Goal: Transaction & Acquisition: Obtain resource

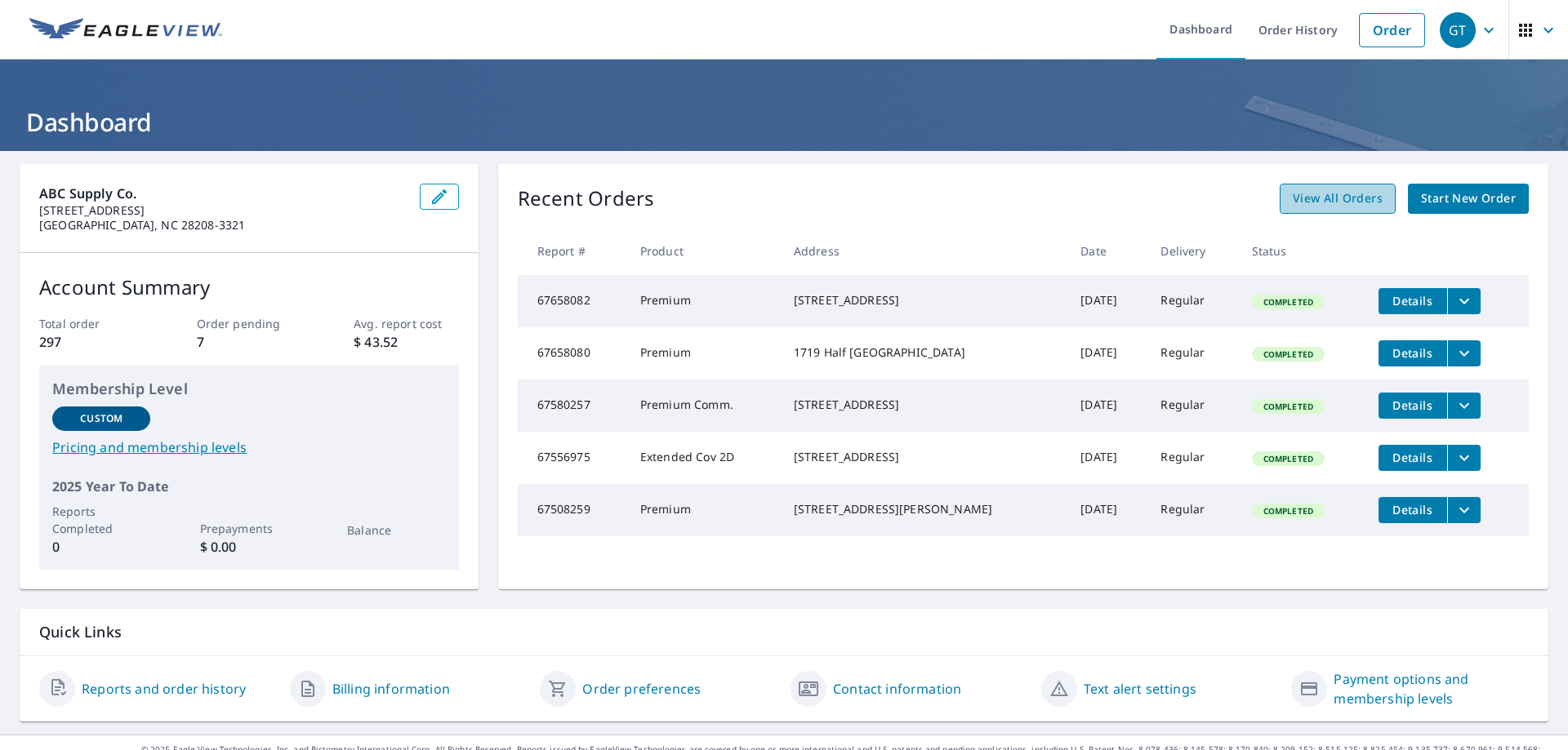
click at [1344, 207] on span "View All Orders" at bounding box center [1338, 198] width 90 height 20
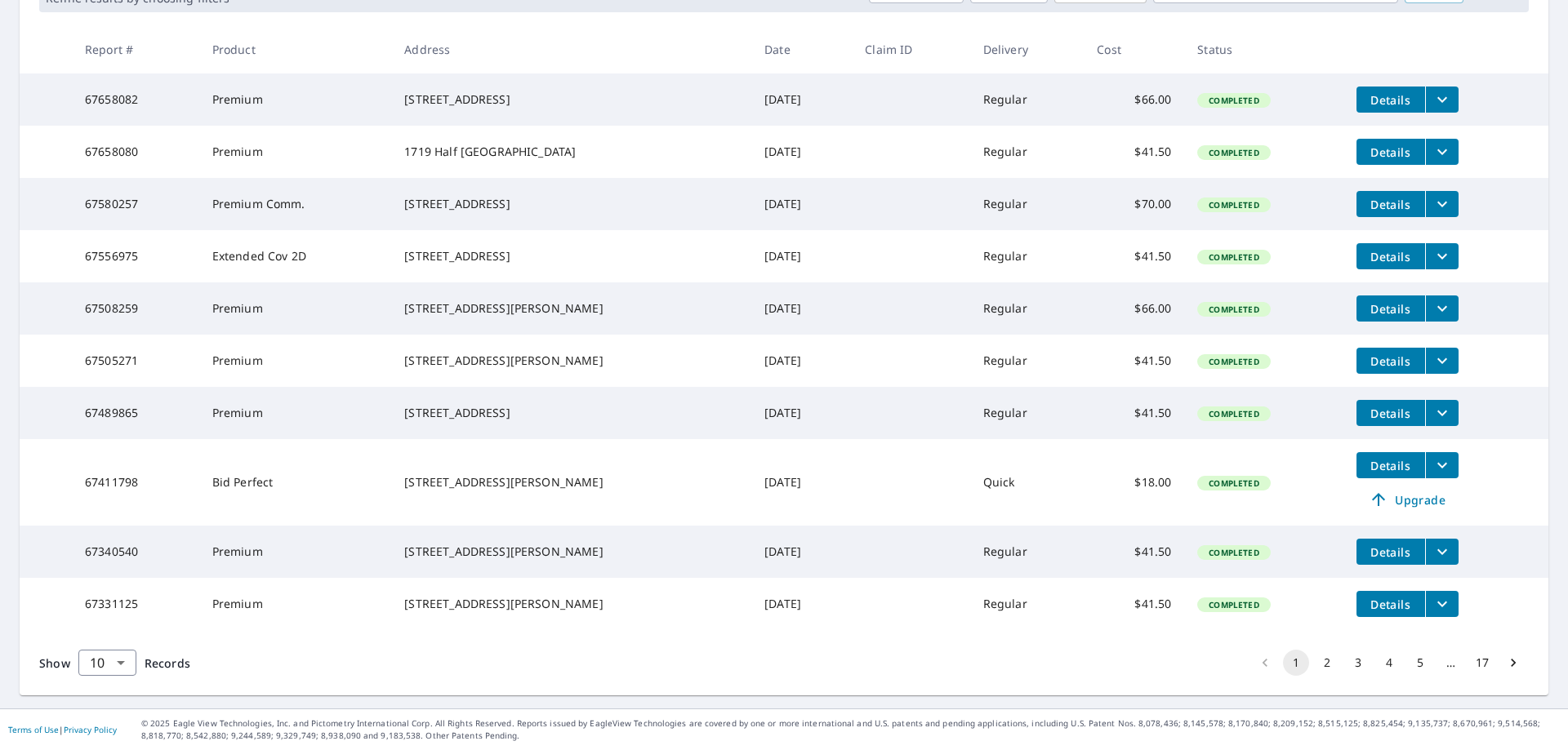
scroll to position [347, 0]
click at [1346, 660] on button "3" at bounding box center [1358, 662] width 26 height 26
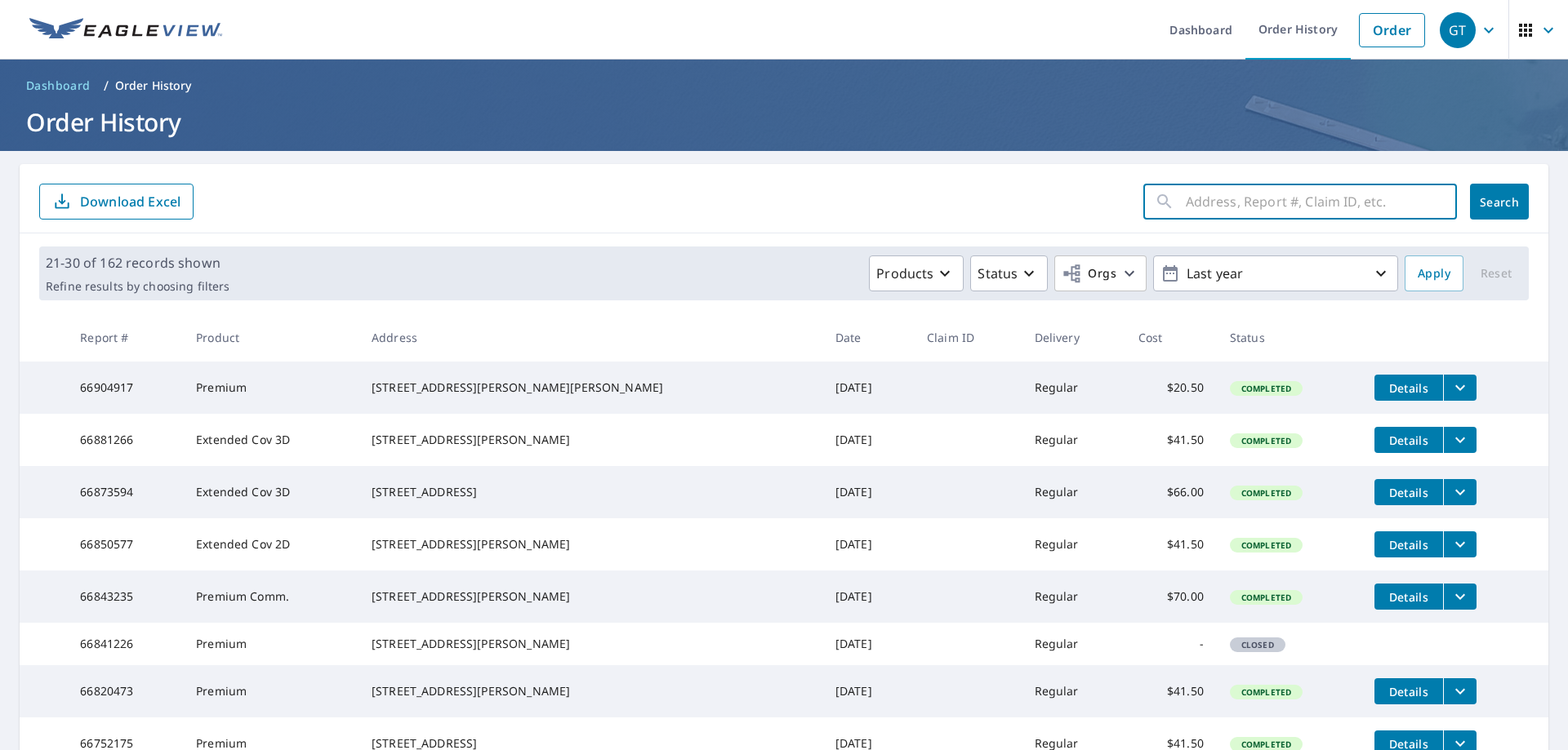
click at [1185, 203] on input "text" at bounding box center [1320, 202] width 271 height 46
type input "[GEOGRAPHIC_DATA]"
click button "Search" at bounding box center [1499, 201] width 58 height 36
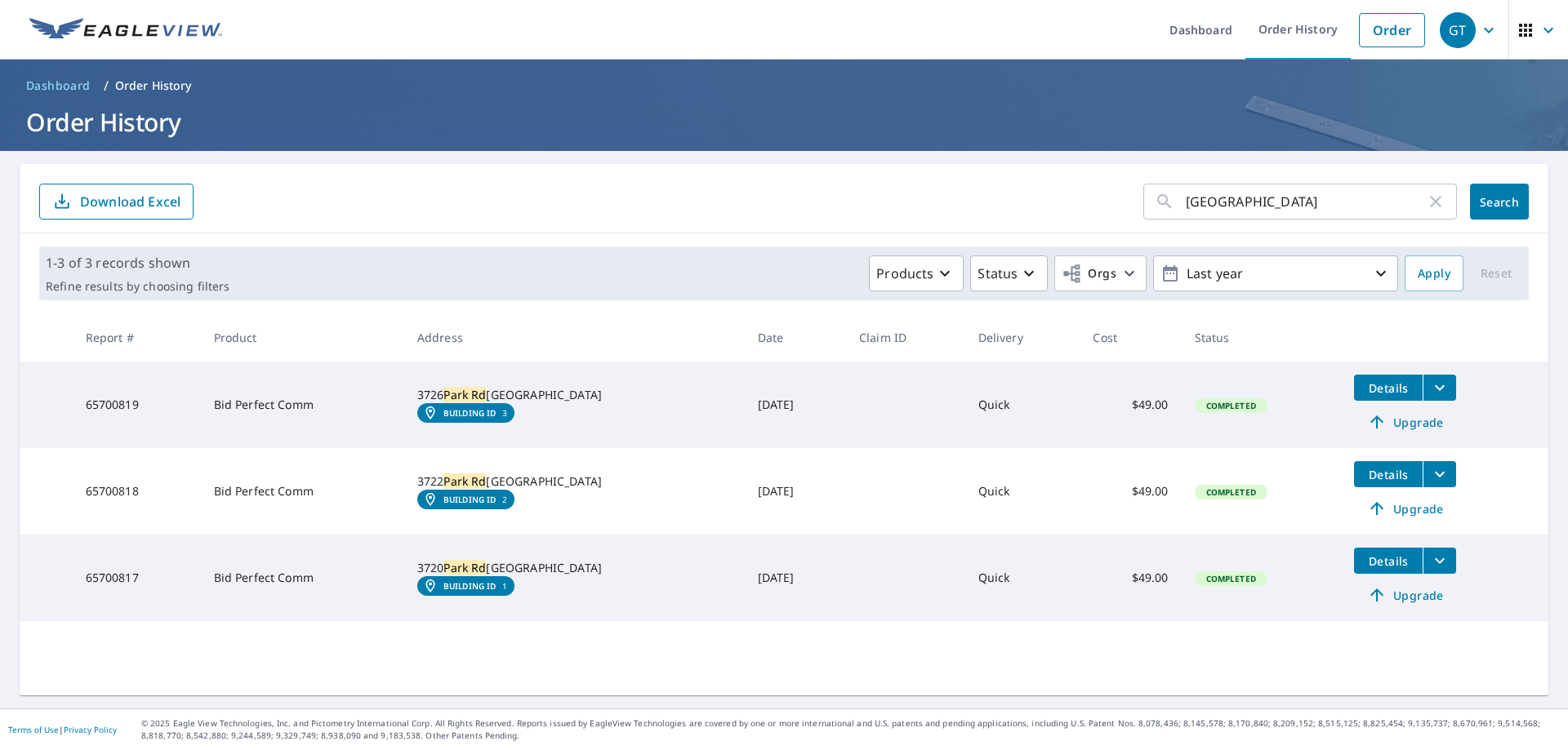
click at [1435, 389] on icon "filesDropdownBtn-65700819" at bounding box center [1439, 388] width 10 height 5
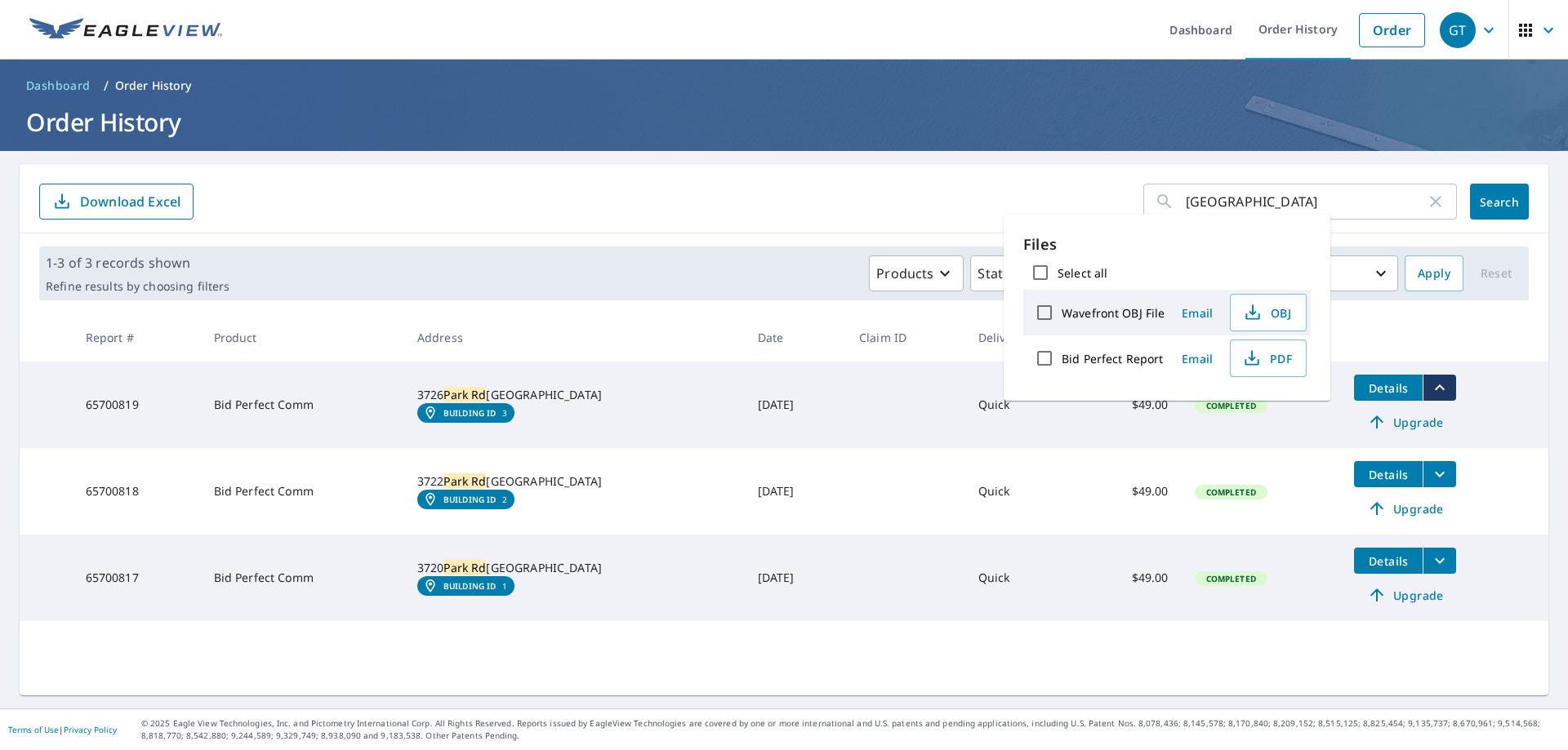
click at [496, 418] on em "Building ID" at bounding box center [470, 413] width 53 height 10
click at [1260, 361] on span "PDF" at bounding box center [1266, 358] width 52 height 19
click at [1265, 359] on span "PDF" at bounding box center [1266, 358] width 52 height 19
click at [1447, 333] on th at bounding box center [1444, 337] width 207 height 48
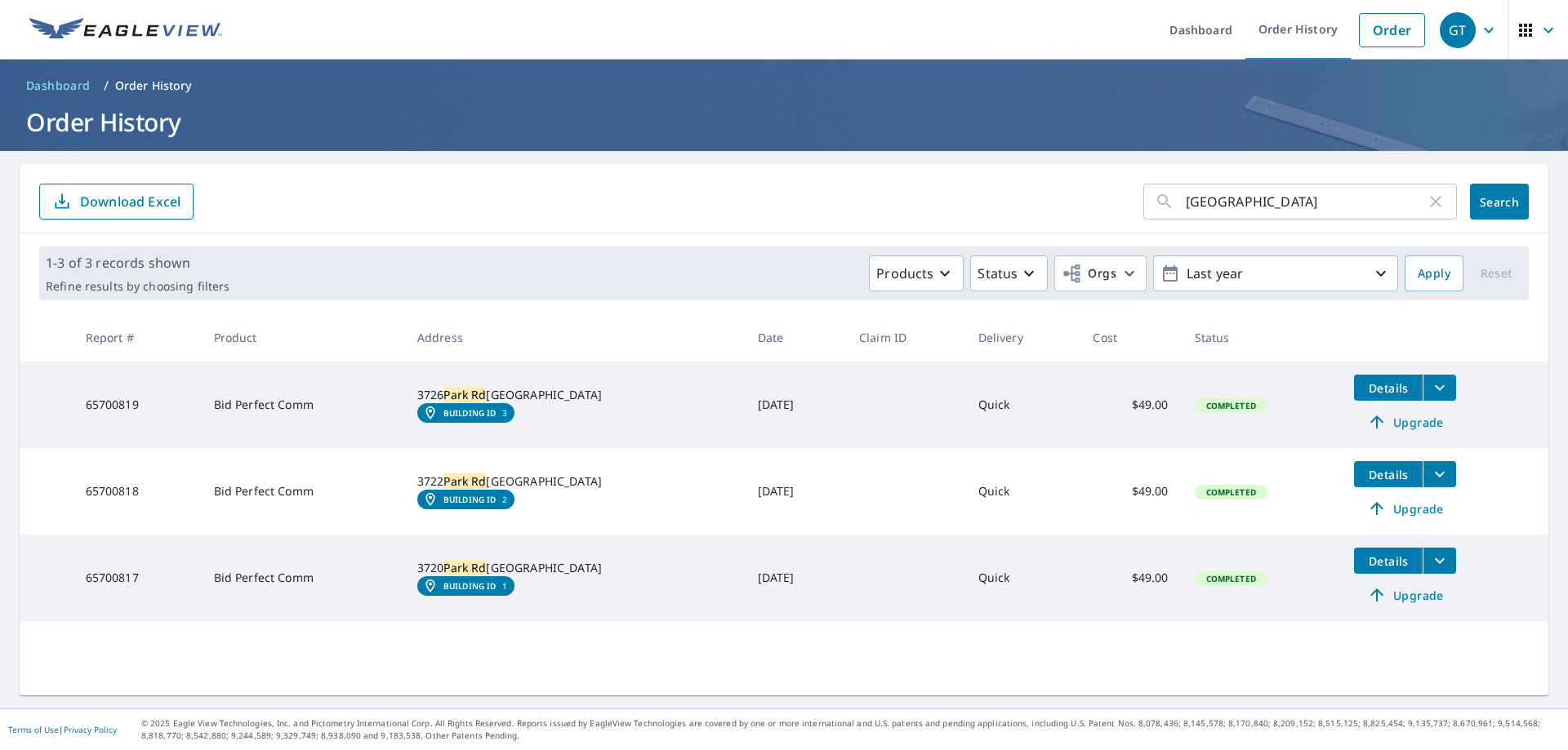
click at [1435, 388] on icon "filesDropdownBtn-65700819" at bounding box center [1439, 388] width 10 height 5
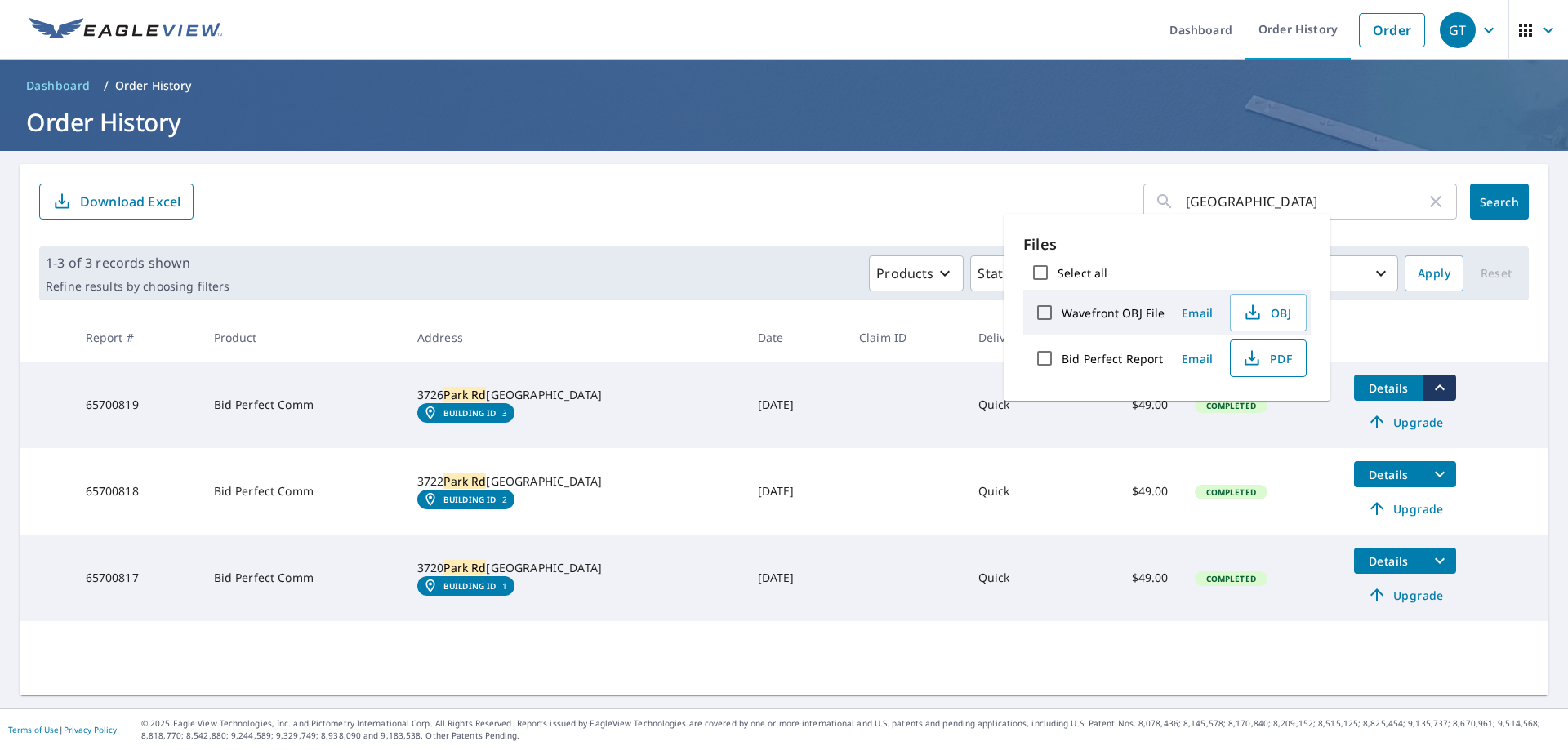
click at [1269, 356] on span "PDF" at bounding box center [1266, 358] width 52 height 19
drag, startPoint x: 1044, startPoint y: 483, endPoint x: 1095, endPoint y: 480, distance: 51.1
click at [1044, 483] on td "Quick" at bounding box center [1022, 491] width 115 height 87
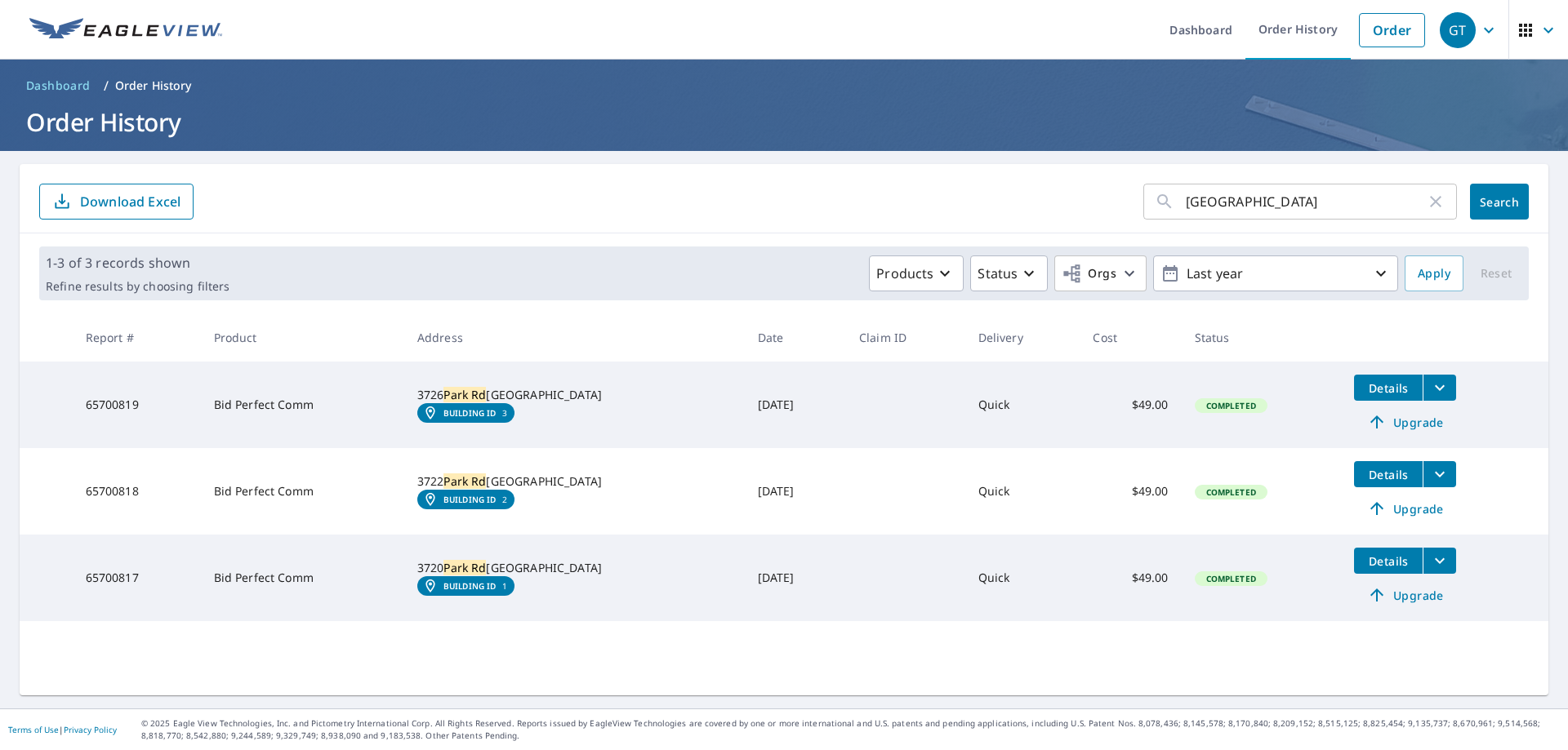
click at [1430, 476] on icon "filesDropdownBtn-65700818" at bounding box center [1439, 473] width 19 height 19
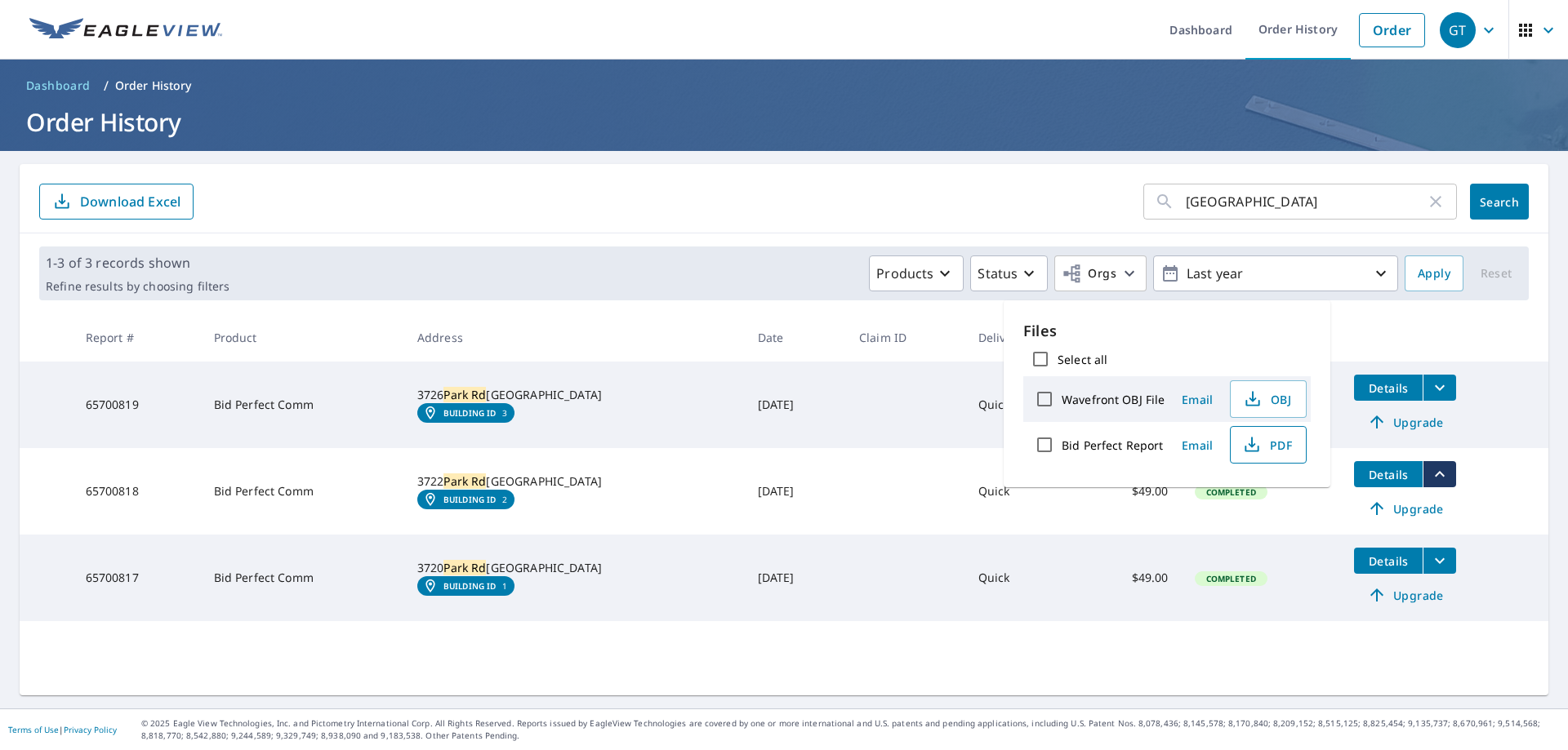
click at [1277, 446] on span "PDF" at bounding box center [1266, 444] width 52 height 19
click at [1039, 581] on td "Quick" at bounding box center [1022, 577] width 115 height 87
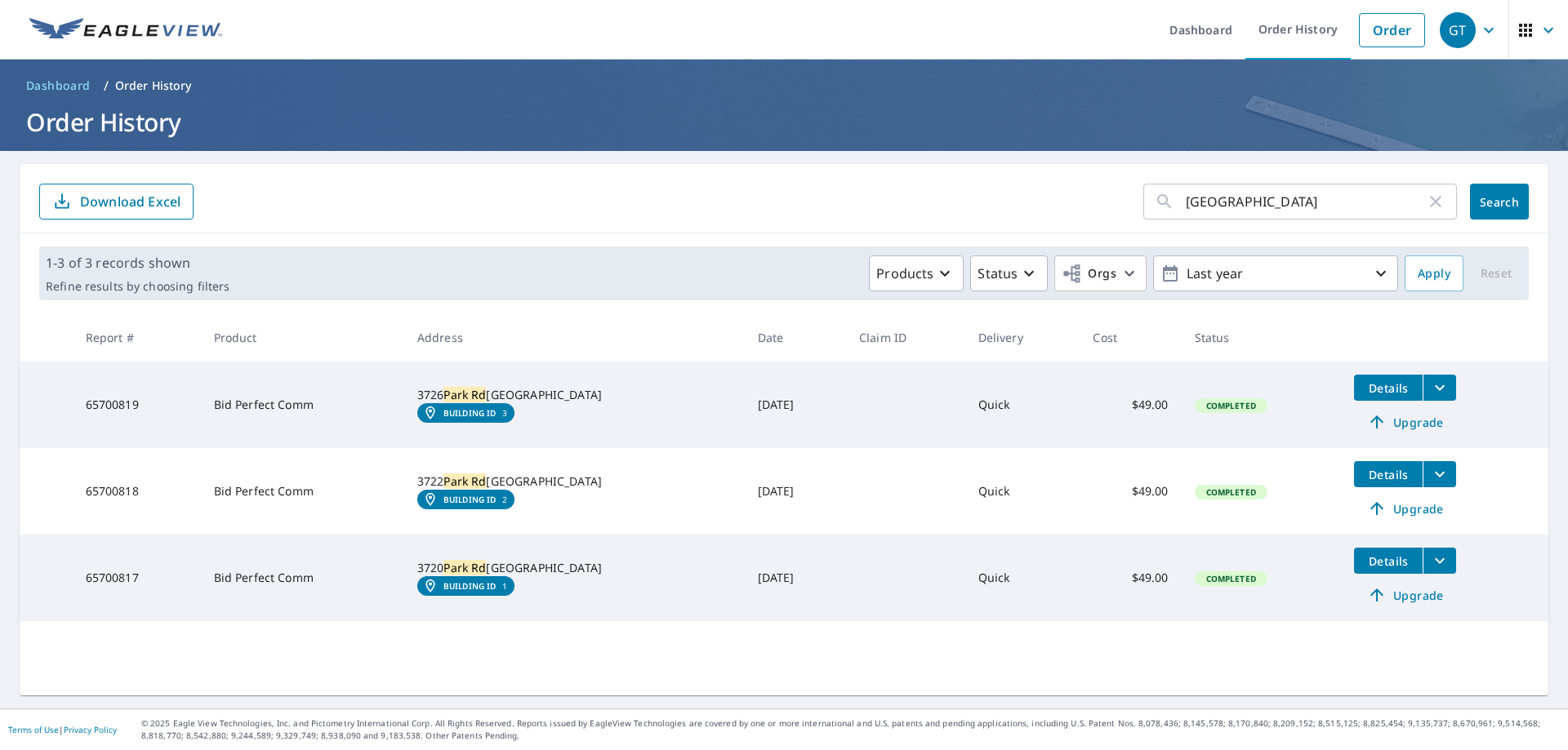
click at [1430, 564] on icon "filesDropdownBtn-65700817" at bounding box center [1439, 560] width 19 height 19
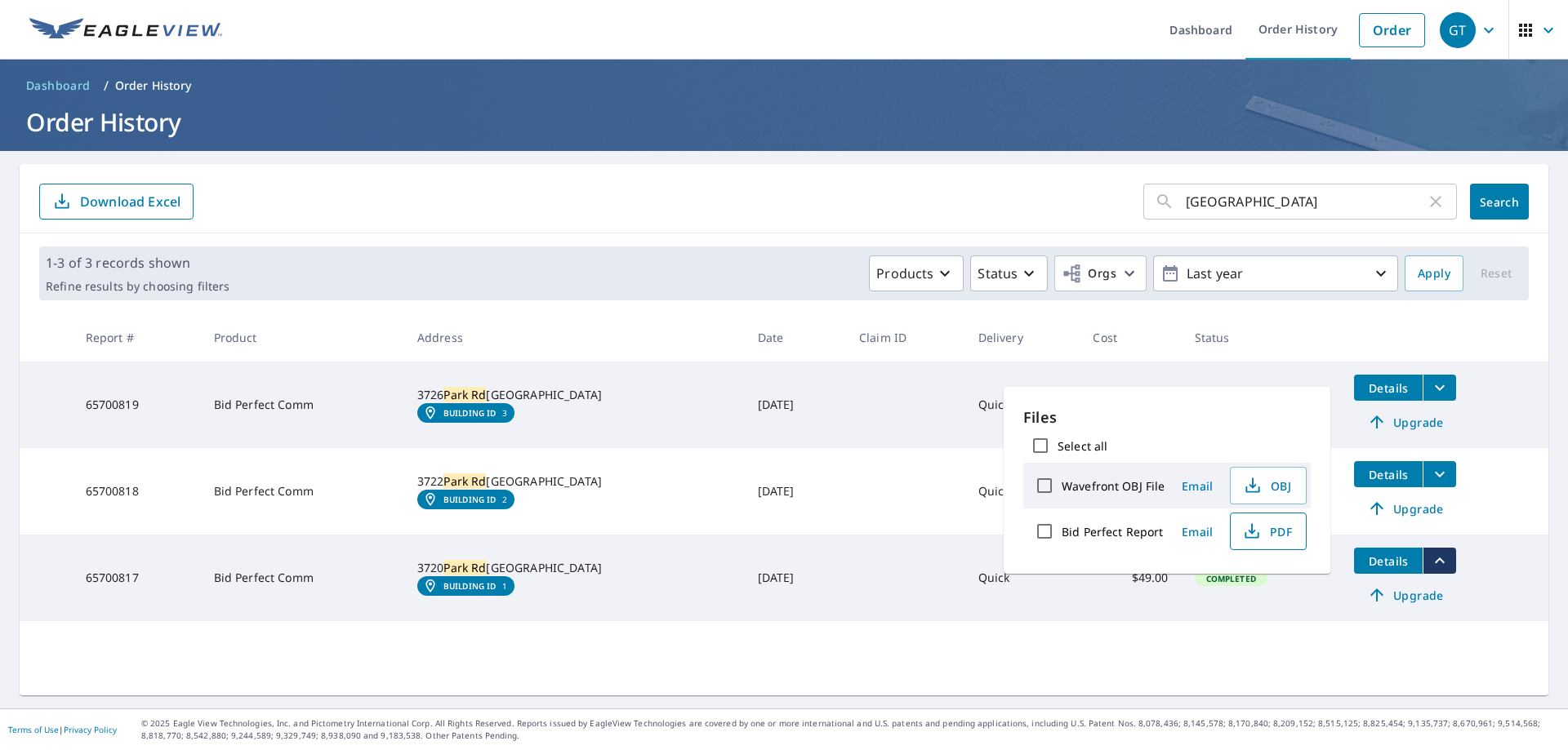
click at [1280, 533] on span "PDF" at bounding box center [1266, 531] width 52 height 19
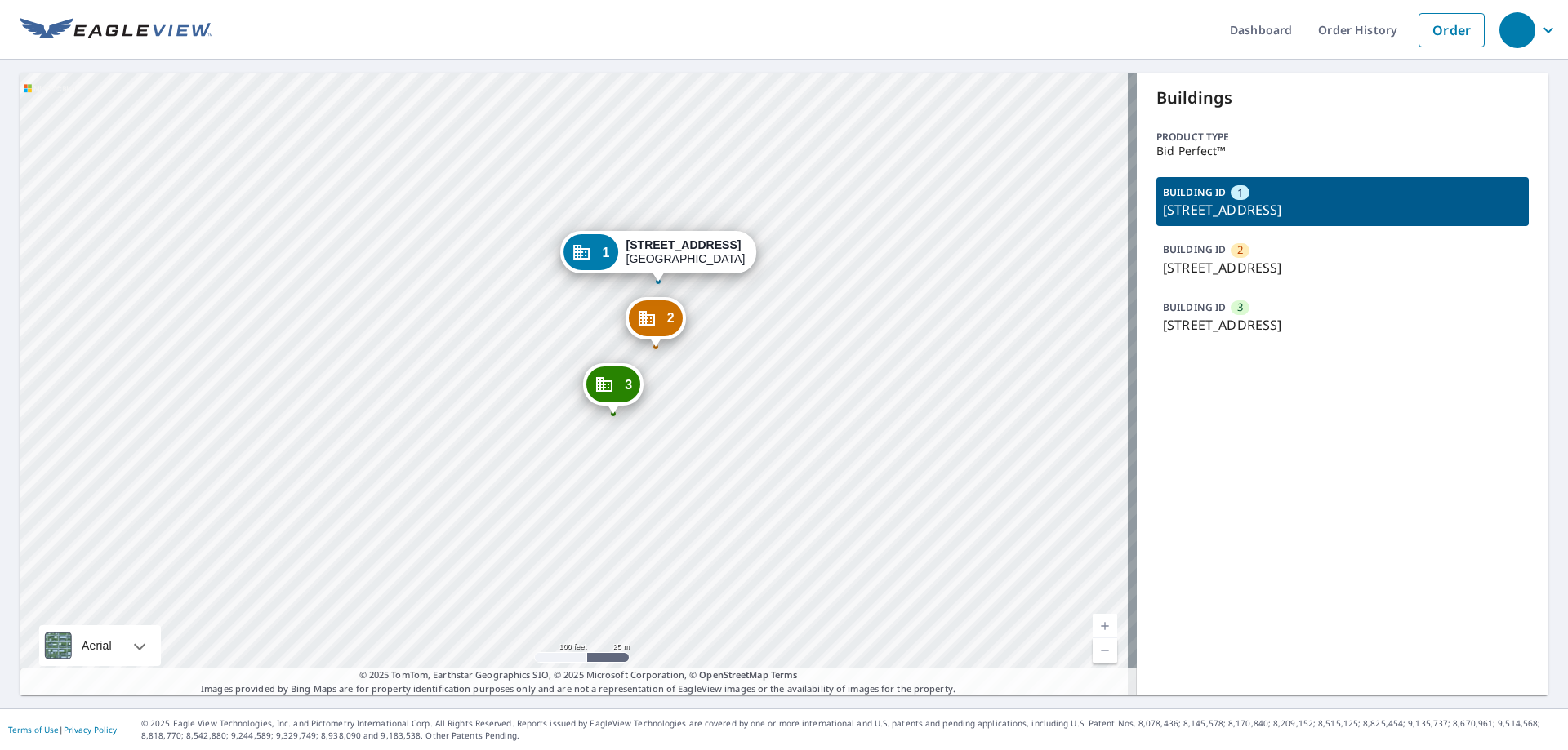
drag, startPoint x: 564, startPoint y: 409, endPoint x: 781, endPoint y: 323, distance: 233.4
click at [781, 323] on div "2 [STREET_ADDRESS] 3 [STREET_ADDRESS] 1 [STREET_ADDRESS]" at bounding box center [577, 385] width 1117 height 623
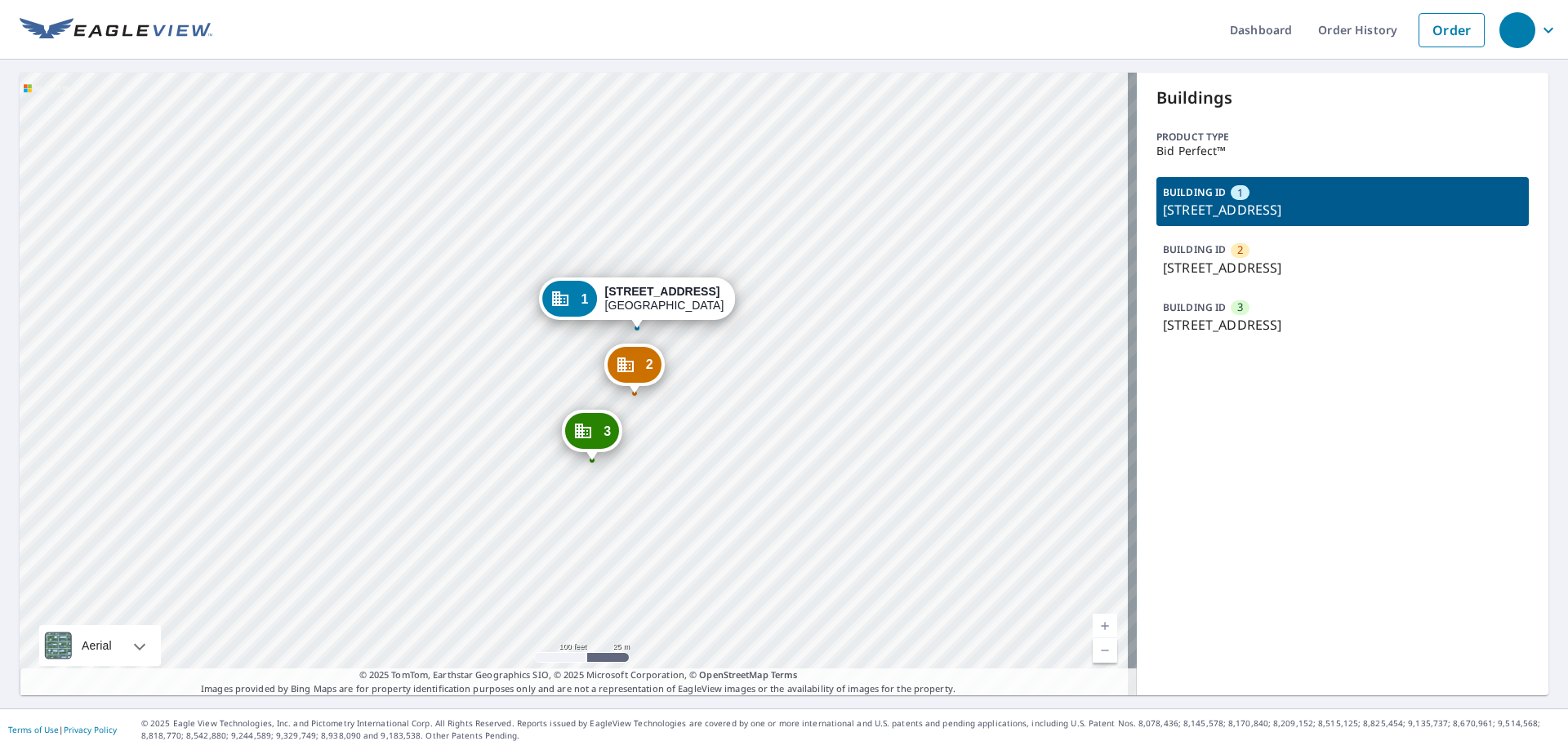
drag, startPoint x: 781, startPoint y: 323, endPoint x: 760, endPoint y: 370, distance: 51.5
click at [760, 370] on div "2 [STREET_ADDRESS] 3 [STREET_ADDRESS] 1 [STREET_ADDRESS]" at bounding box center [577, 385] width 1117 height 623
click at [1287, 198] on div "BUILDING ID 1 [STREET_ADDRESS]" at bounding box center [1341, 202] width 372 height 49
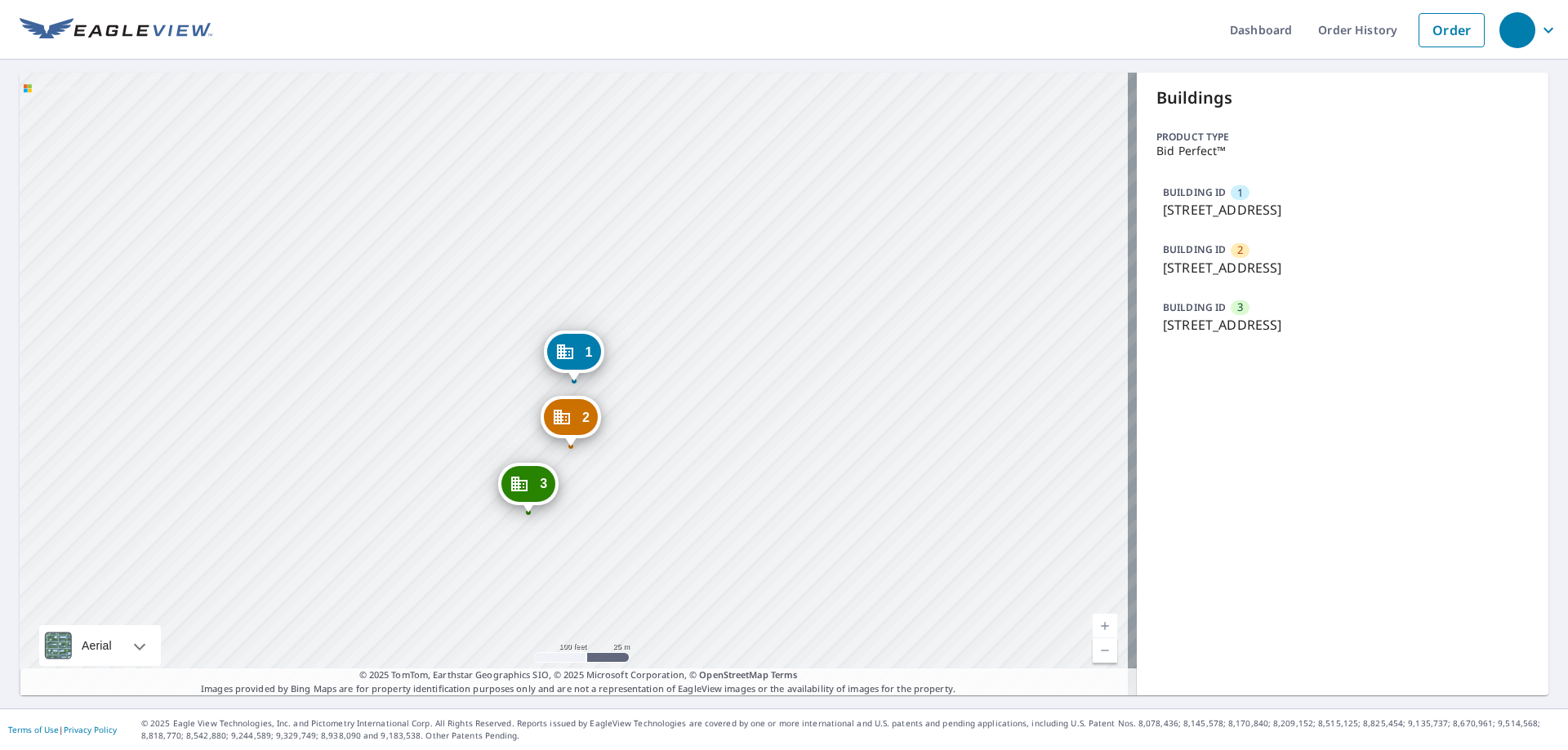
click at [1287, 198] on div "BUILDING ID 1 [STREET_ADDRESS]" at bounding box center [1341, 202] width 372 height 49
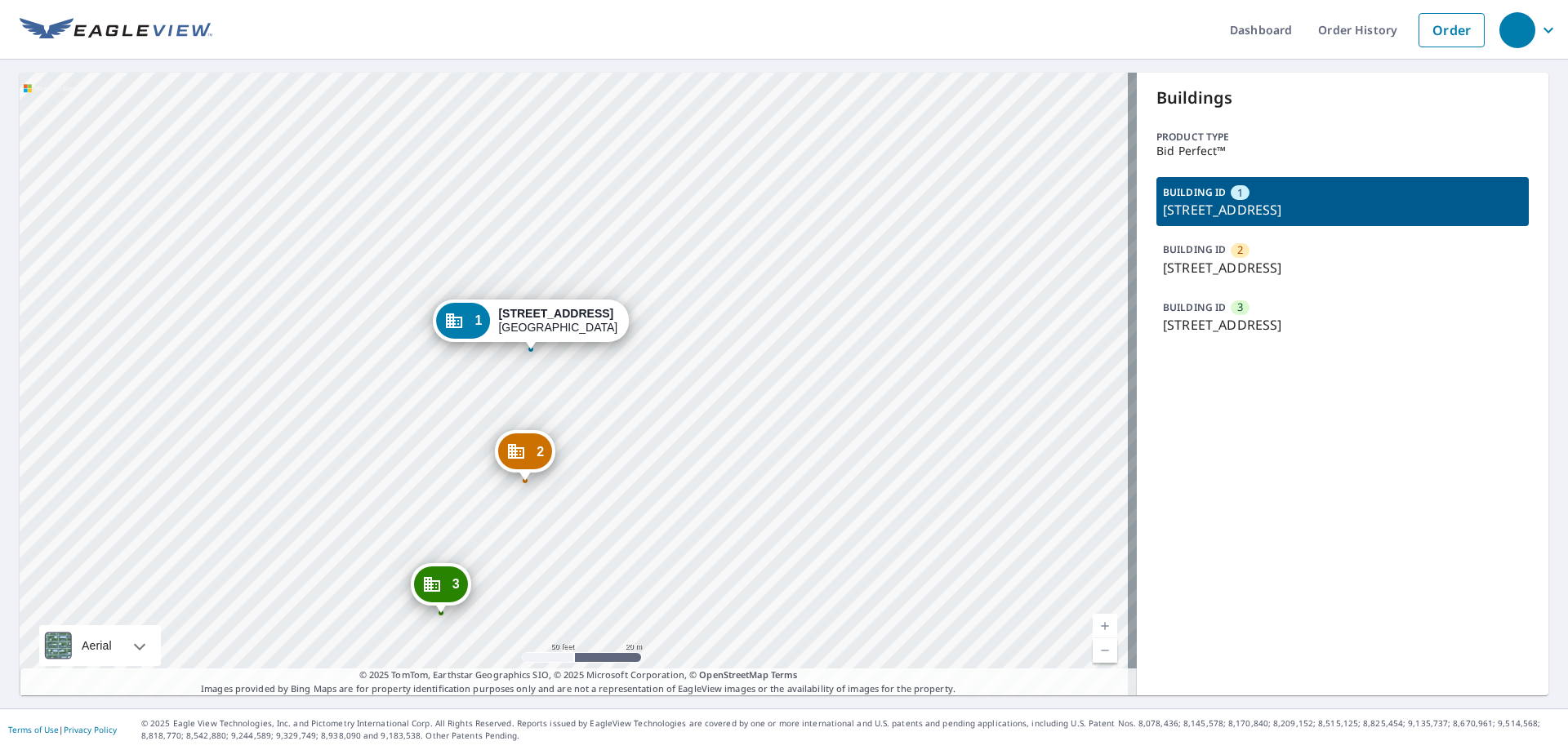
drag, startPoint x: 684, startPoint y: 430, endPoint x: 728, endPoint y: 430, distance: 44.0
click at [728, 430] on div "2 [STREET_ADDRESS] 3 [STREET_ADDRESS] 1 [STREET_ADDRESS]" at bounding box center [577, 385] width 1117 height 623
